Goal: Task Accomplishment & Management: Complete application form

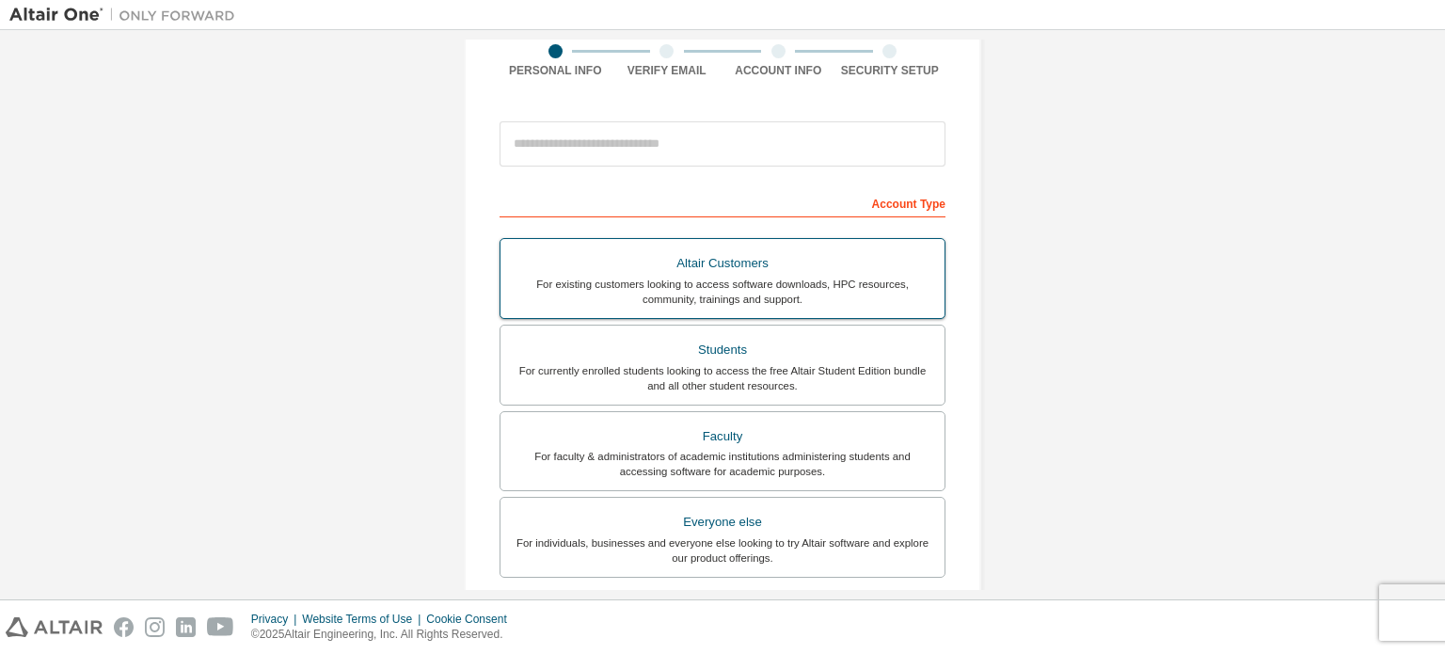
scroll to position [188, 0]
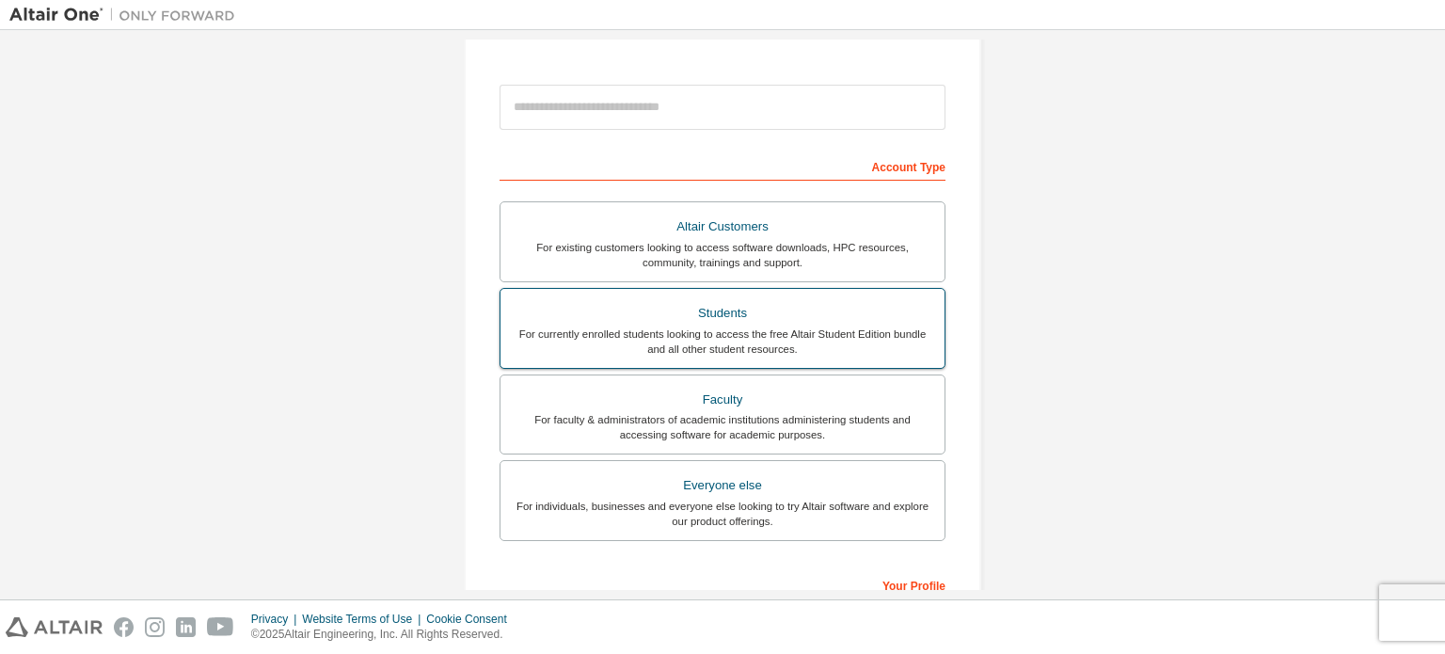
click at [824, 302] on div "Students" at bounding box center [723, 313] width 422 height 26
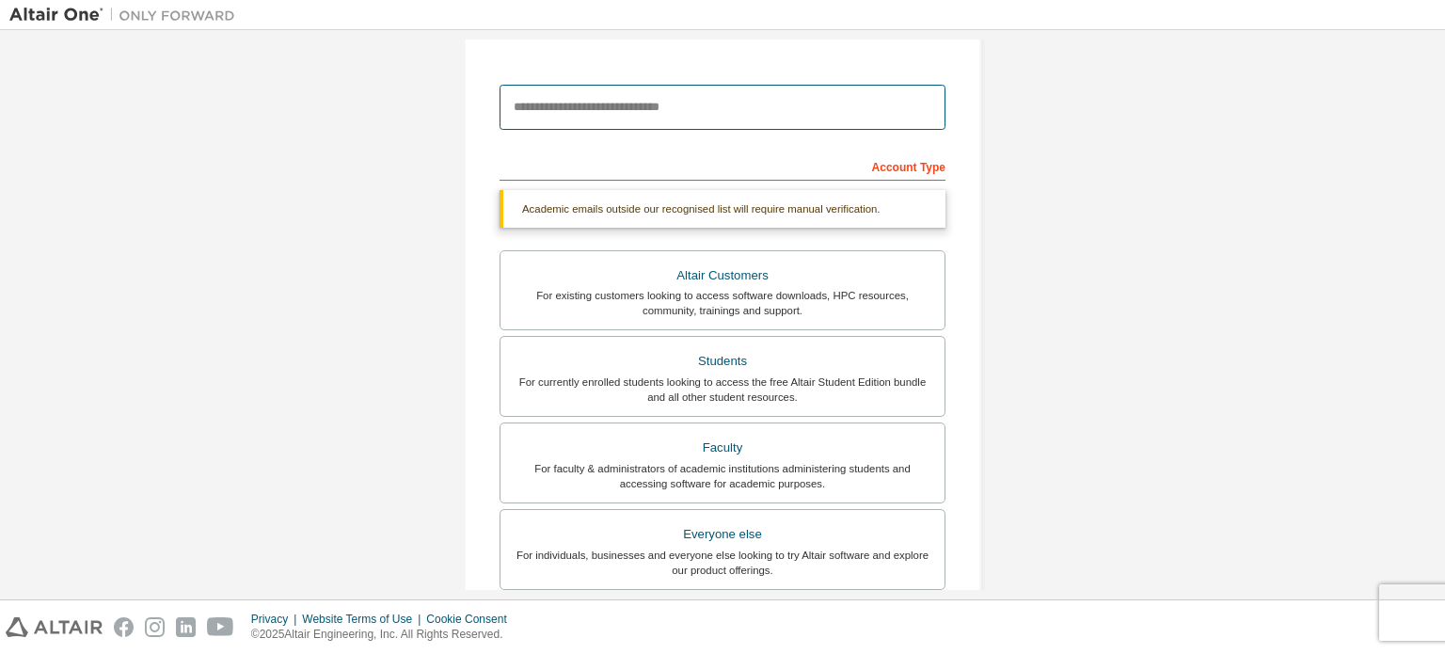
click at [760, 107] on input "email" at bounding box center [723, 107] width 446 height 45
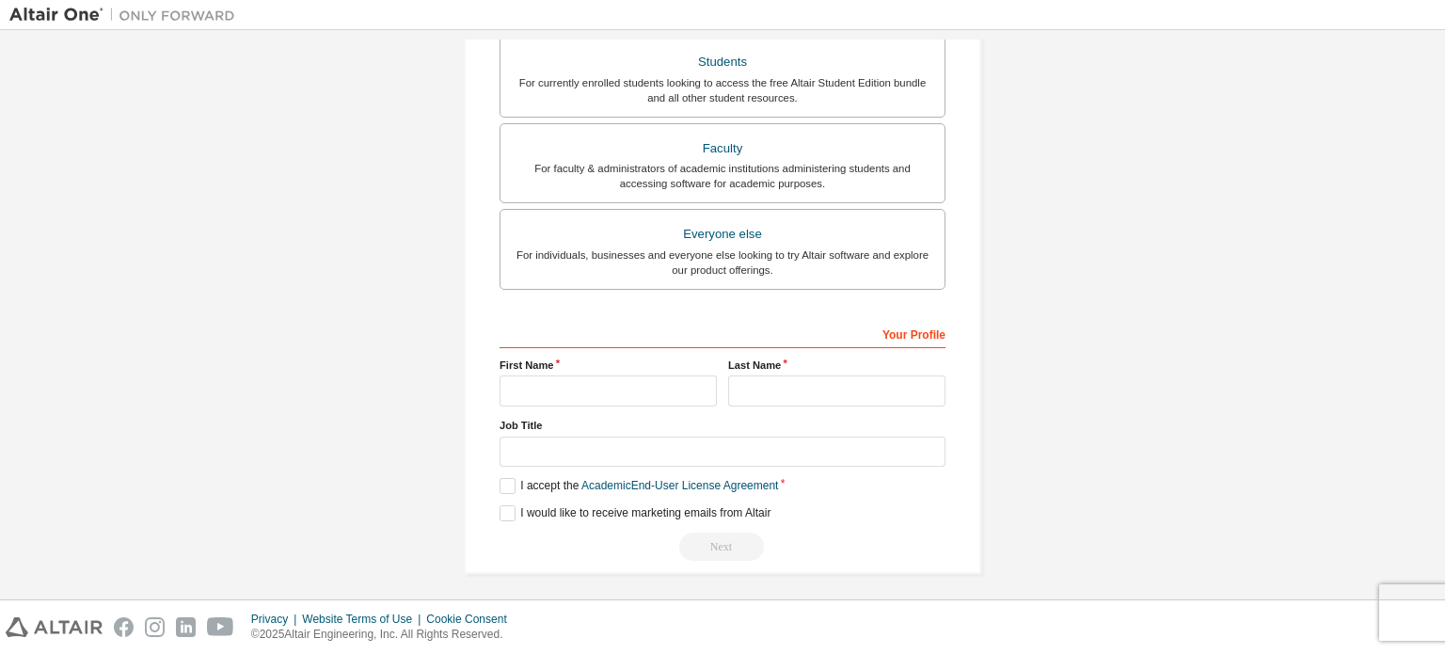
scroll to position [441, 0]
type input "**********"
click at [603, 387] on input "text" at bounding box center [608, 389] width 217 height 31
type input "**********"
type input "***"
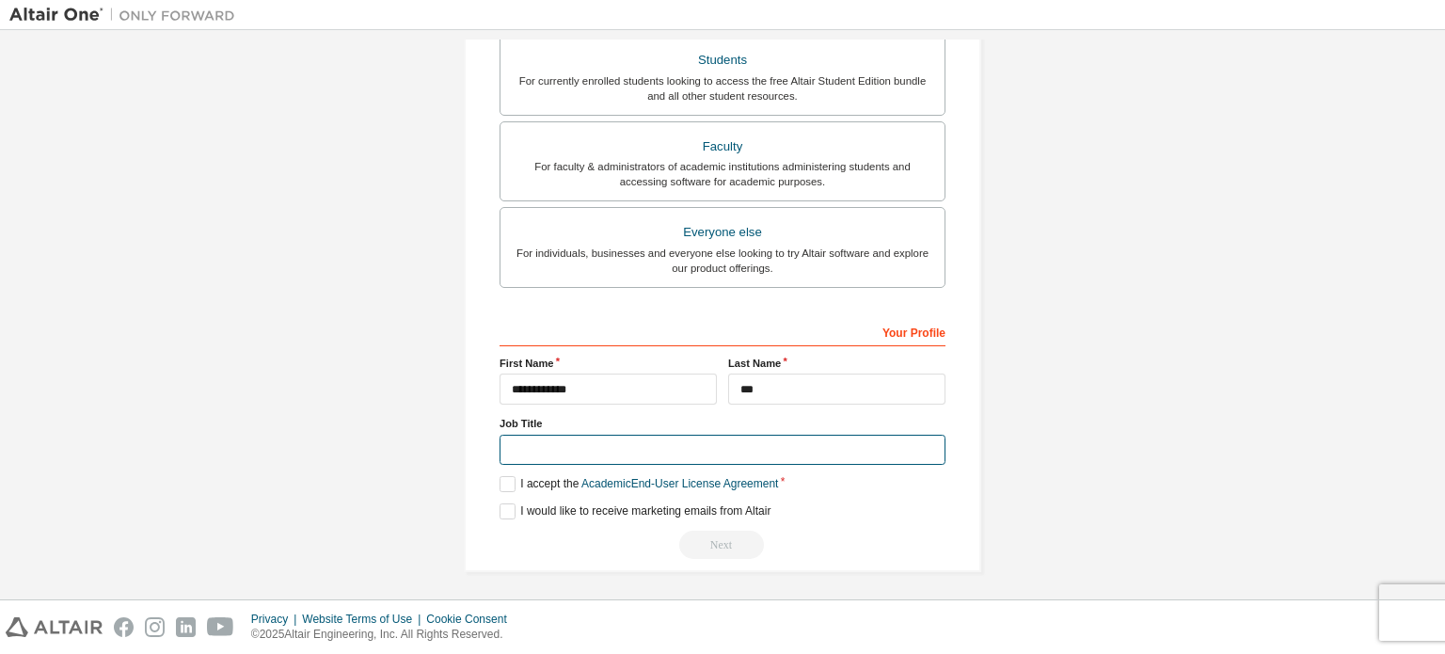
click at [585, 442] on input "text" at bounding box center [723, 450] width 446 height 31
type input "*******"
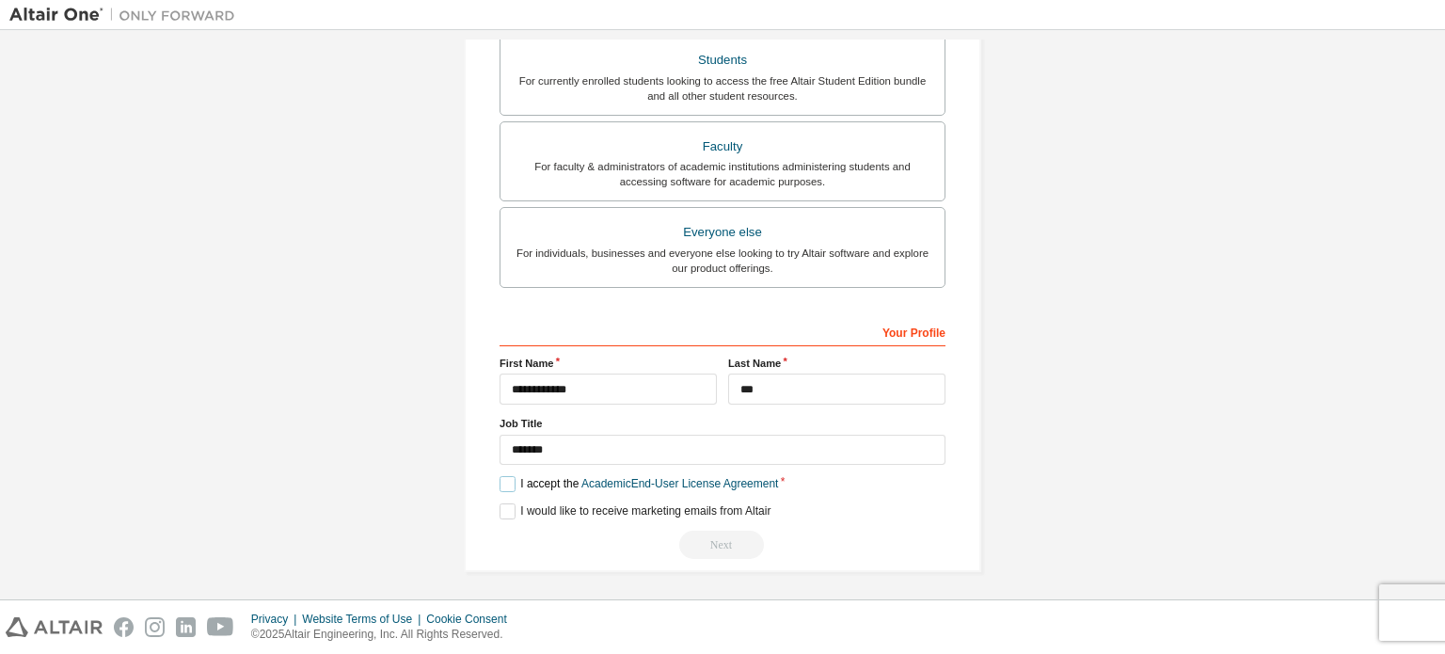
click at [508, 477] on label "I accept the Academic End-User License Agreement" at bounding box center [639, 484] width 279 height 16
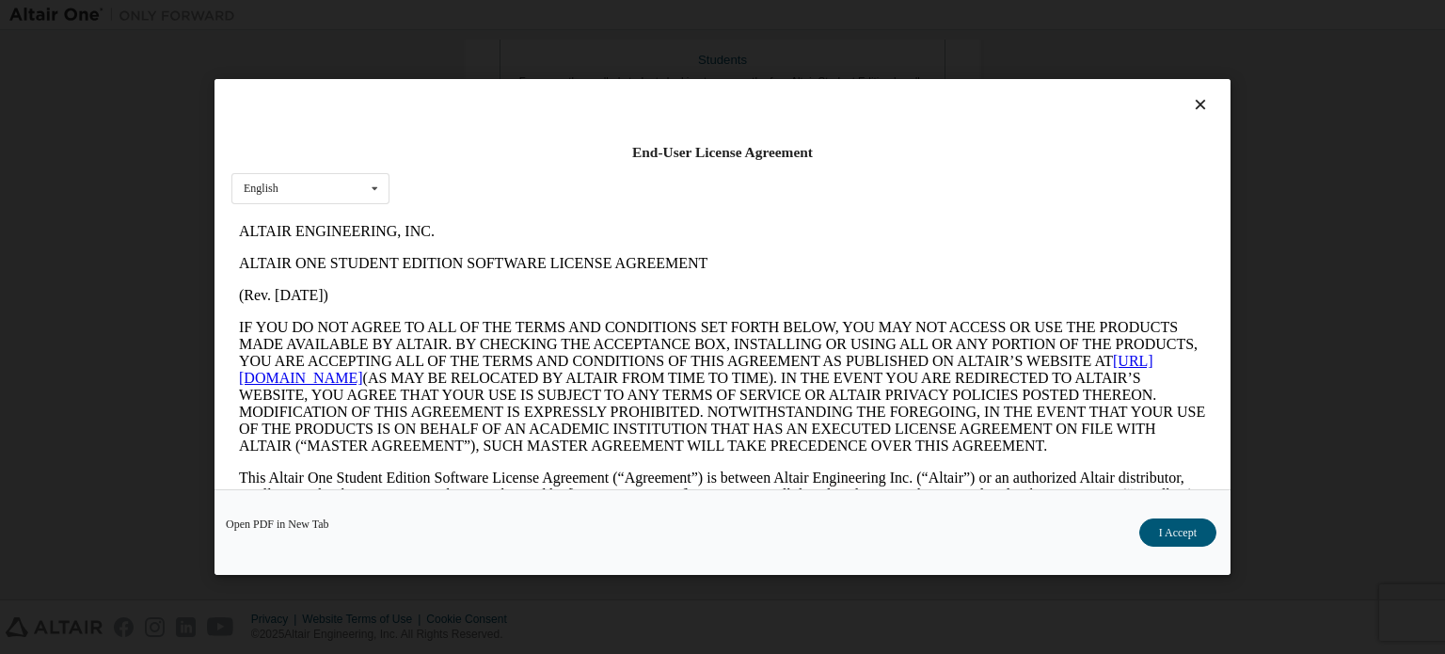
scroll to position [0, 0]
click at [1207, 542] on button "I Accept" at bounding box center [1178, 532] width 77 height 28
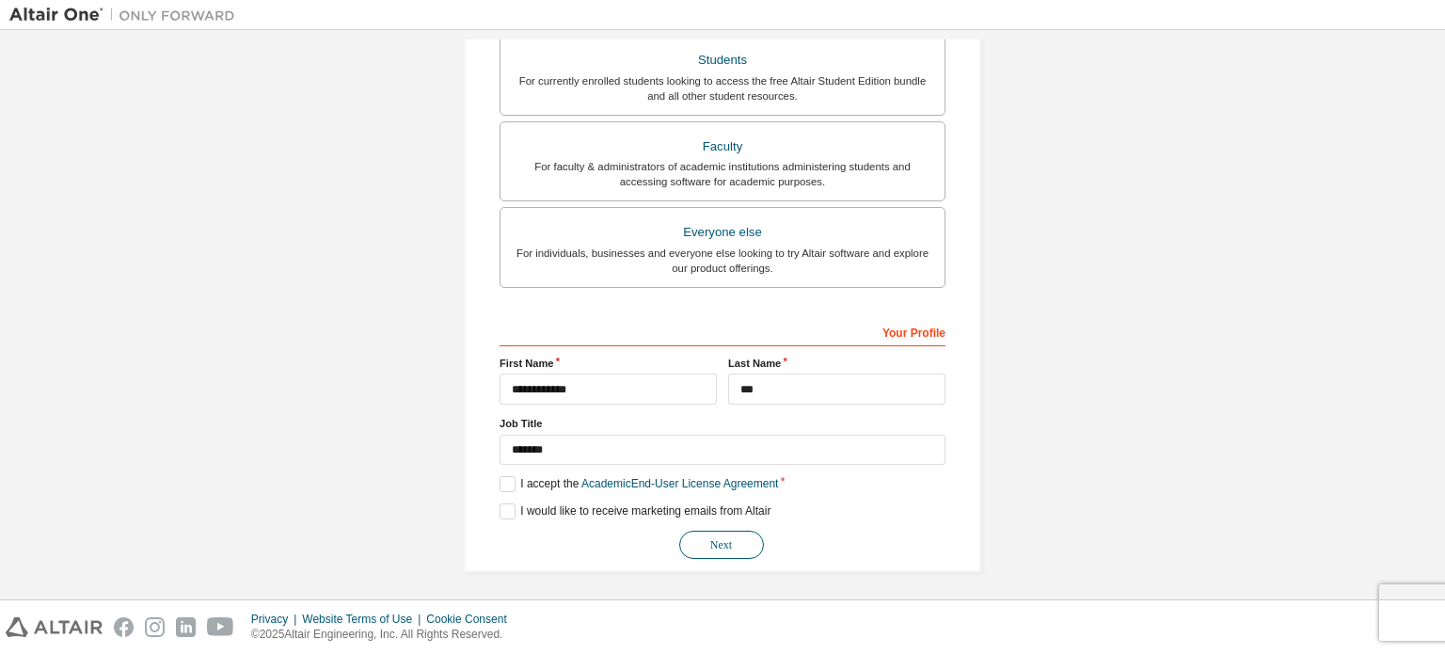
click at [732, 544] on button "Next" at bounding box center [721, 545] width 85 height 28
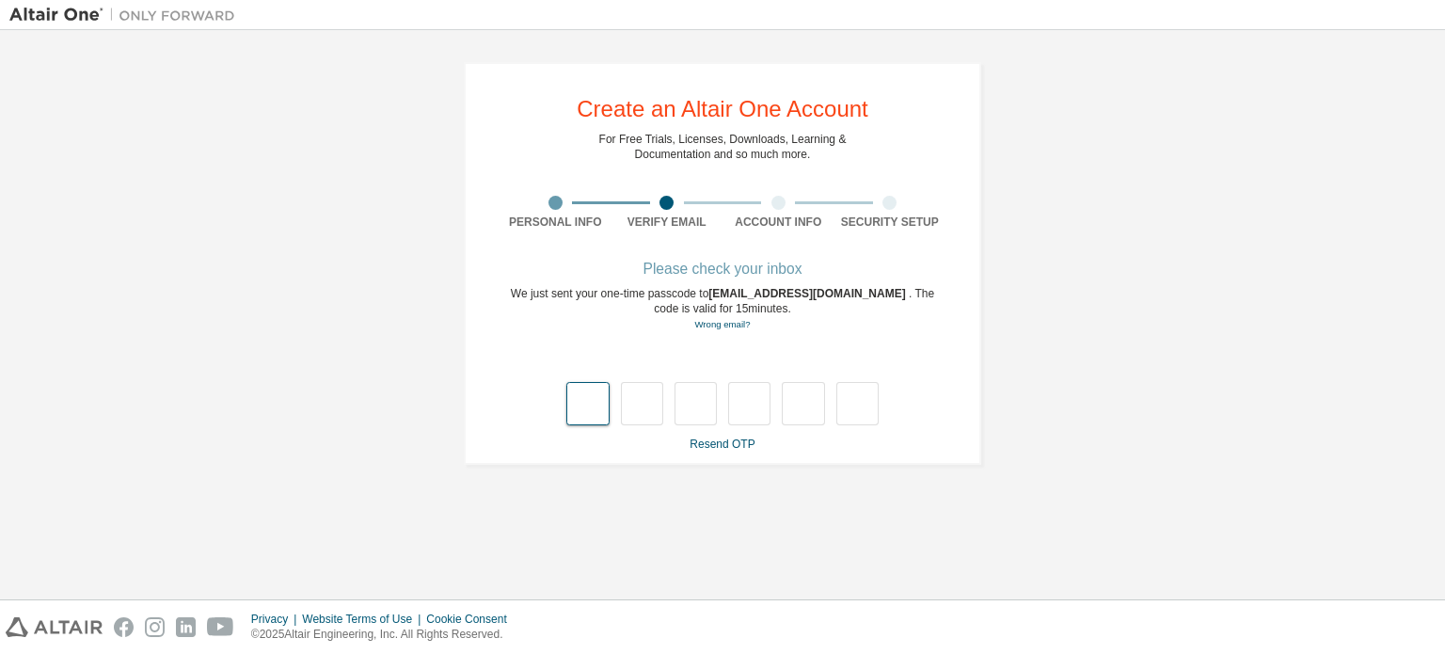
click at [592, 406] on input "text" at bounding box center [587, 403] width 42 height 43
click at [853, 338] on div "Please check your inbox We just sent your one-time passcode to [EMAIL_ADDRESS][…" at bounding box center [723, 357] width 446 height 188
click at [742, 443] on link "Resend OTP" at bounding box center [722, 444] width 65 height 13
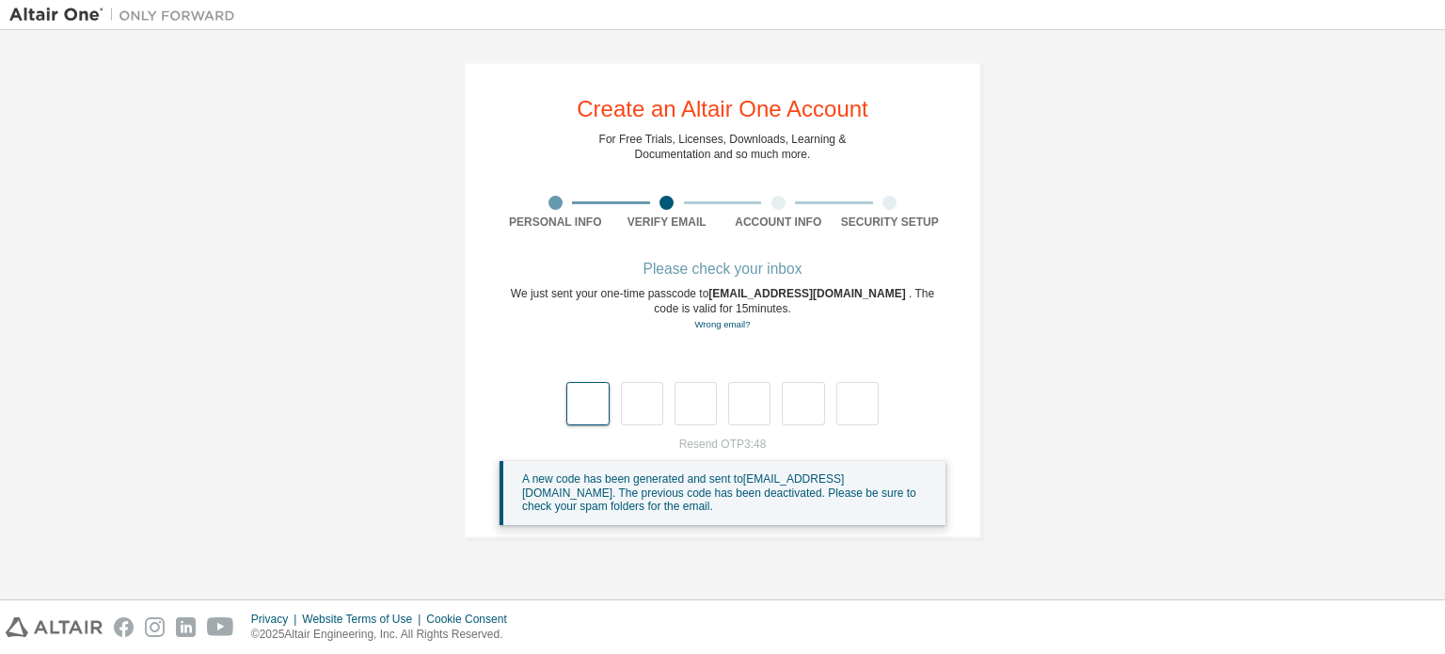
click at [598, 423] on input "text" at bounding box center [587, 403] width 42 height 43
type input "*"
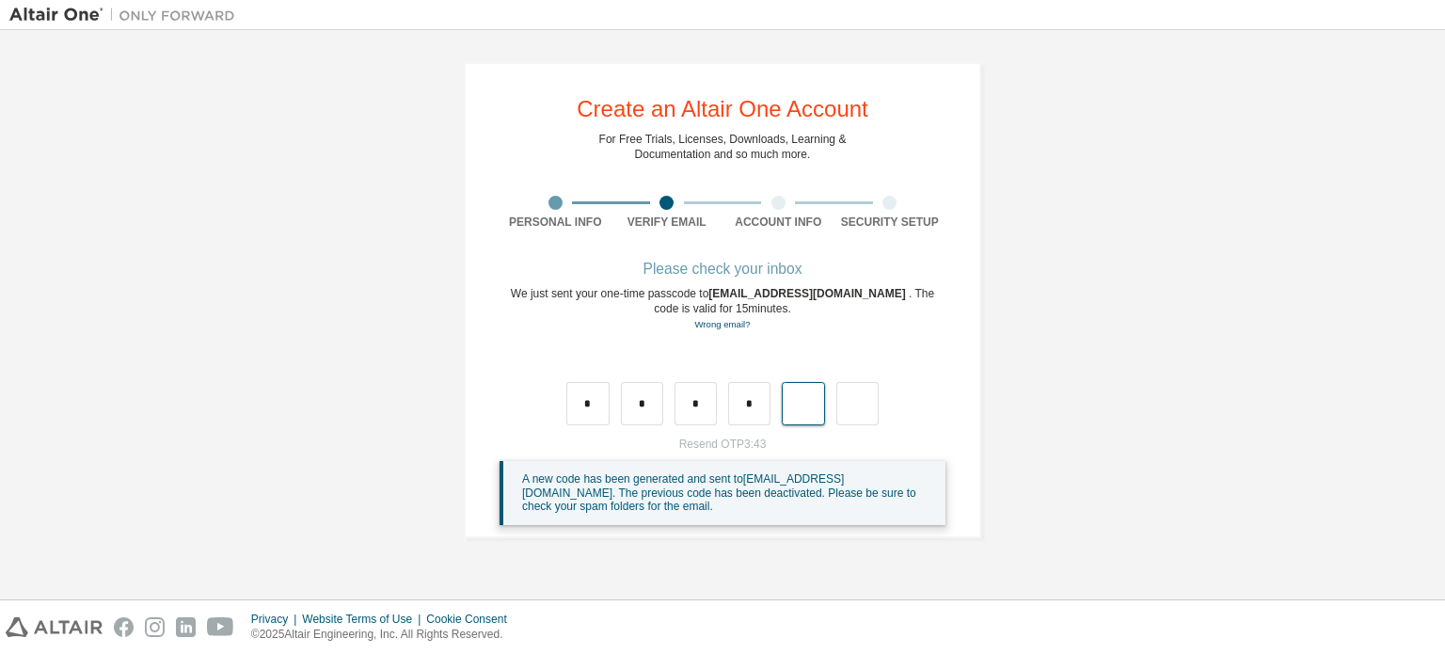
type input "*"
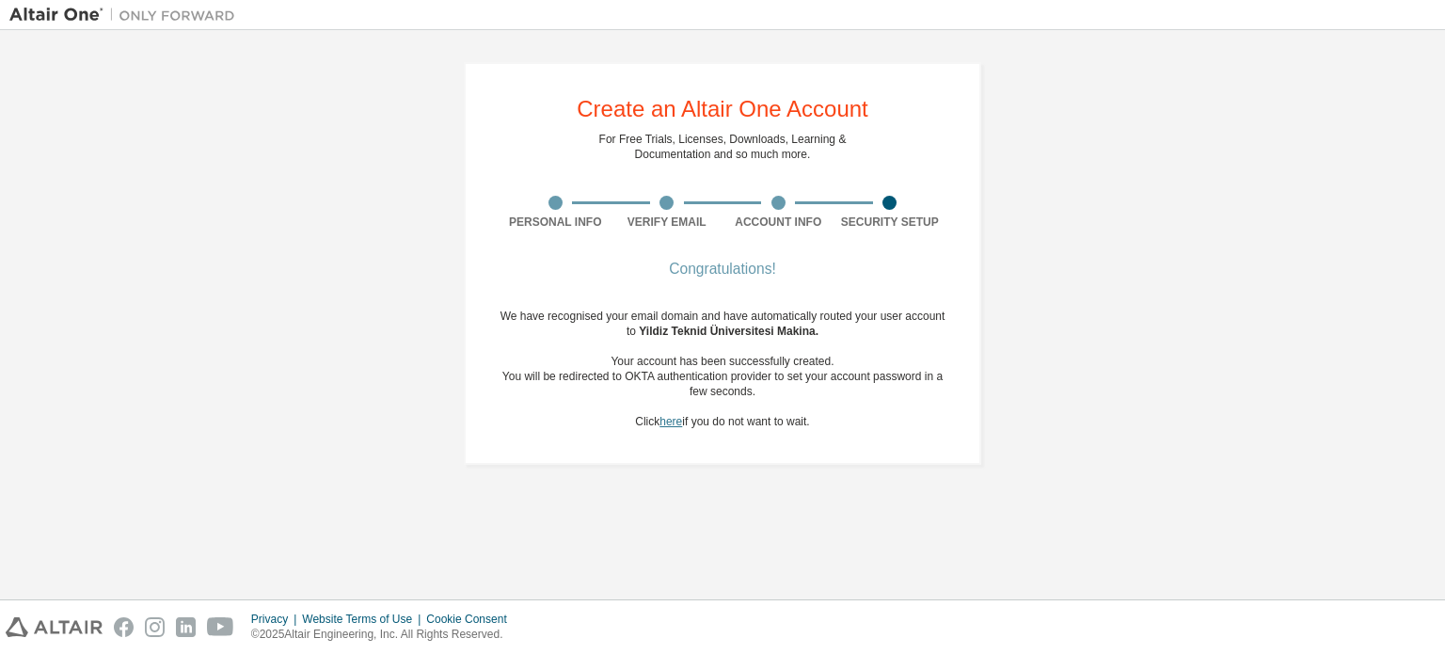
click at [676, 422] on link "here" at bounding box center [671, 421] width 23 height 13
